Goal: Obtain resource: Download file/media

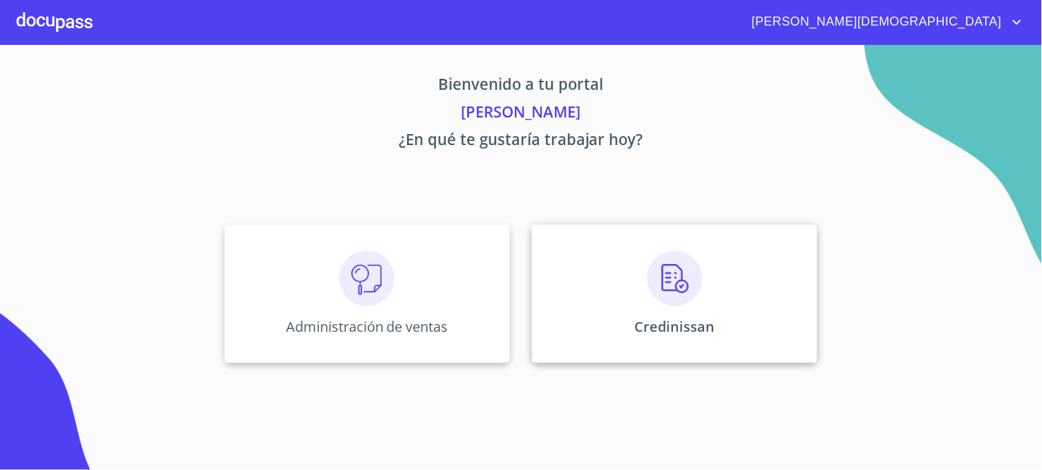
click at [598, 318] on div "Credinissan" at bounding box center [674, 293] width 285 height 138
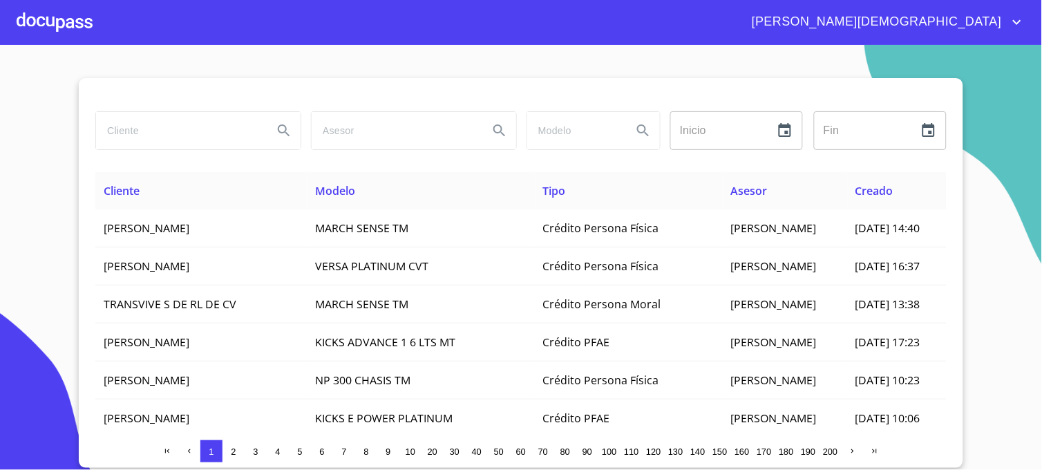
click at [131, 143] on input "search" at bounding box center [179, 130] width 166 height 37
type input "[PERSON_NAME]"
click at [284, 133] on icon "Search" at bounding box center [284, 130] width 17 height 17
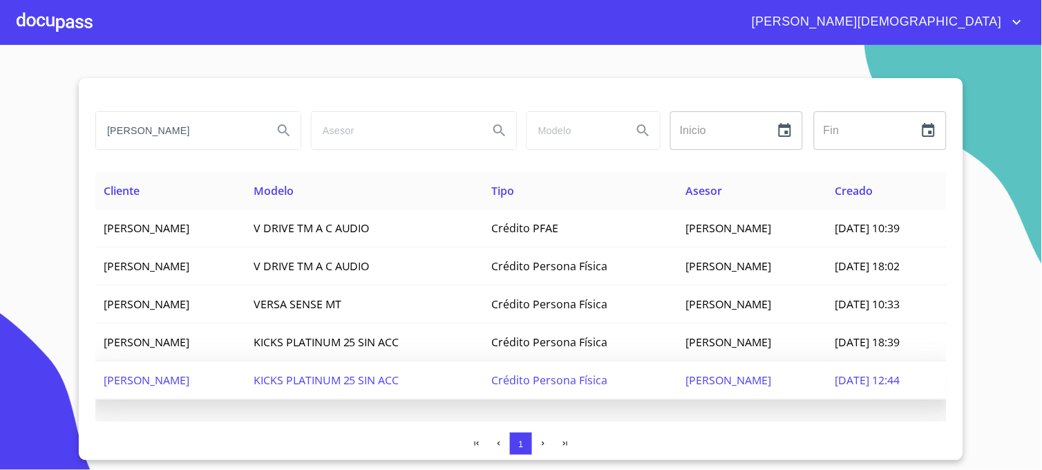
click at [897, 376] on span "[DATE] 12:44" at bounding box center [867, 379] width 65 height 15
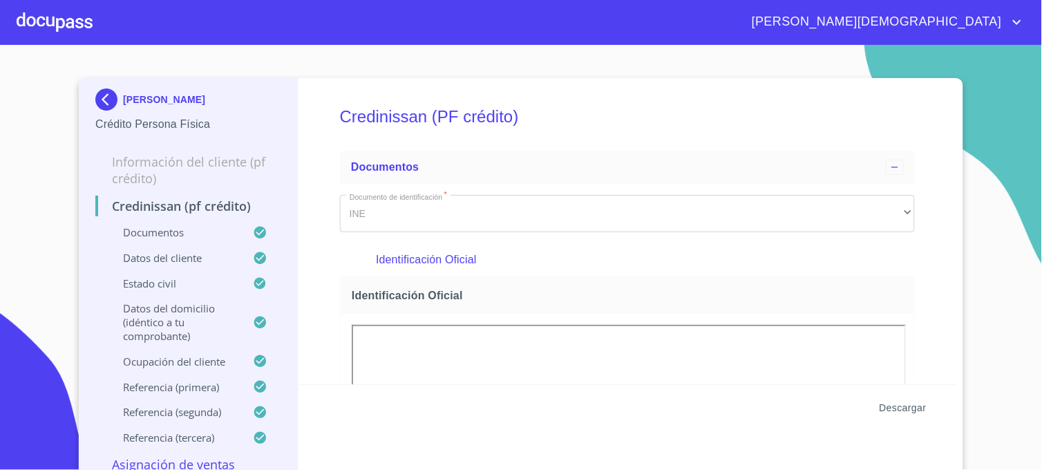
click at [889, 410] on span "Descargar" at bounding box center [902, 407] width 47 height 17
